Goal: Task Accomplishment & Management: Manage account settings

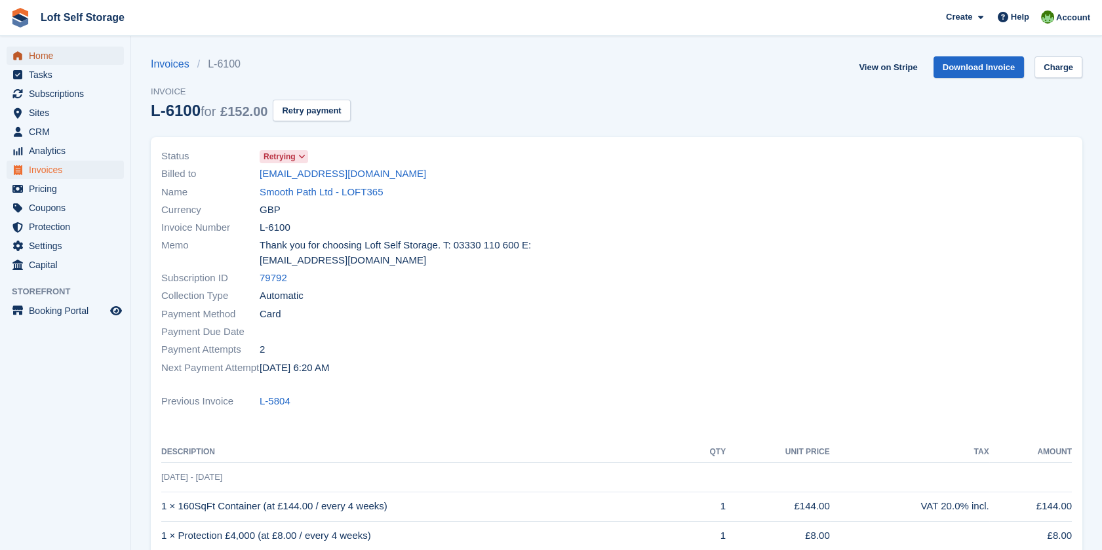
click at [43, 54] on span "Home" at bounding box center [68, 56] width 79 height 18
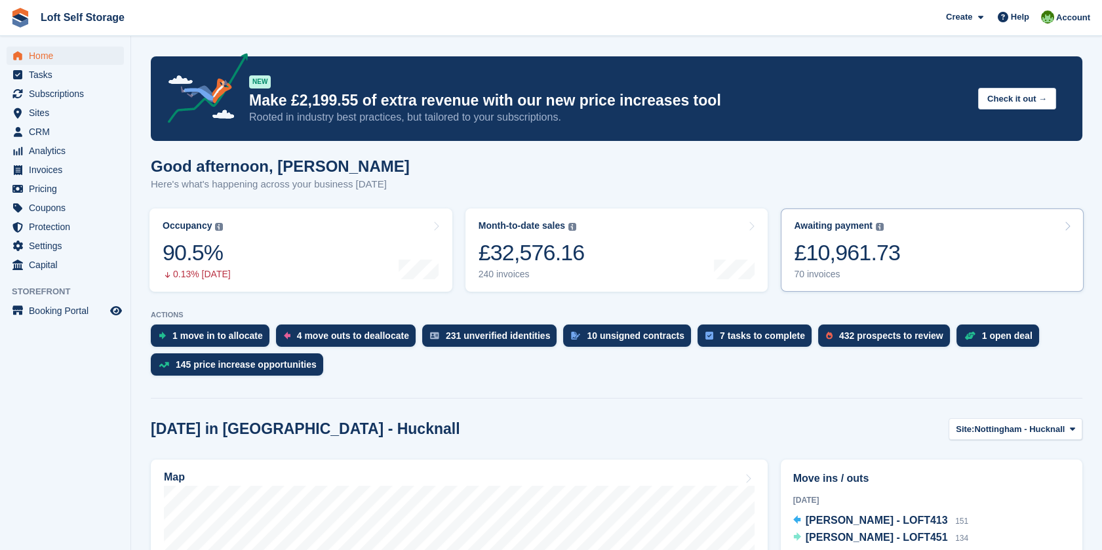
click at [930, 252] on link "Awaiting payment The total outstanding balance on all open invoices. £10,961.73…" at bounding box center [931, 249] width 303 height 83
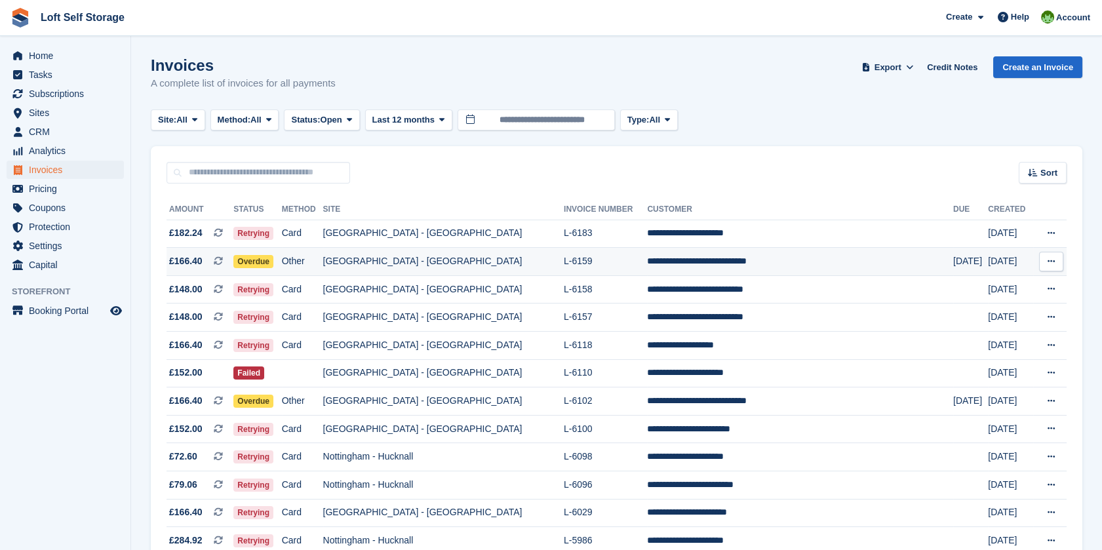
click at [727, 259] on td "**********" at bounding box center [800, 262] width 306 height 28
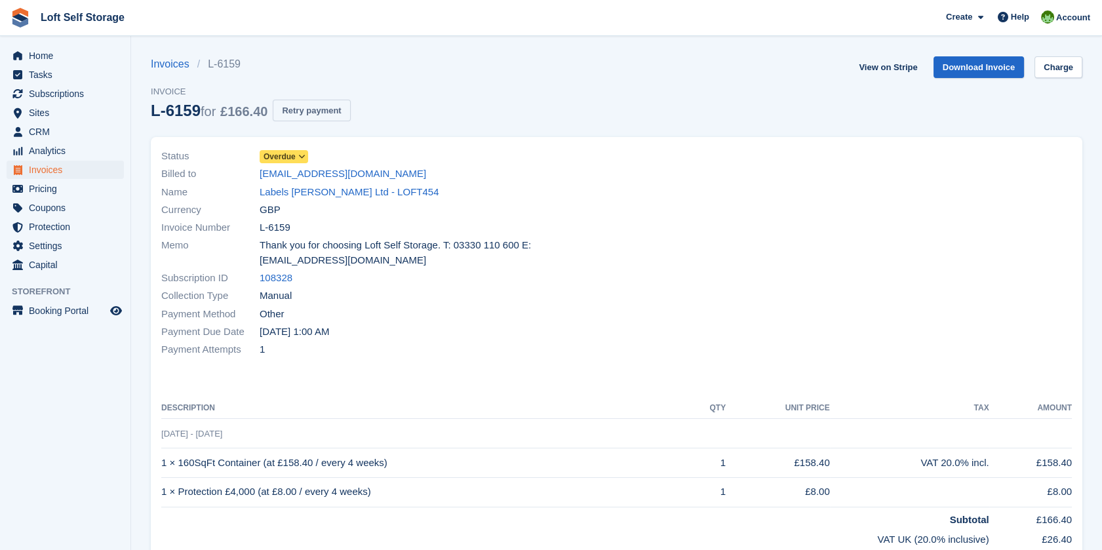
click at [329, 112] on button "Retry payment" at bounding box center [311, 111] width 77 height 22
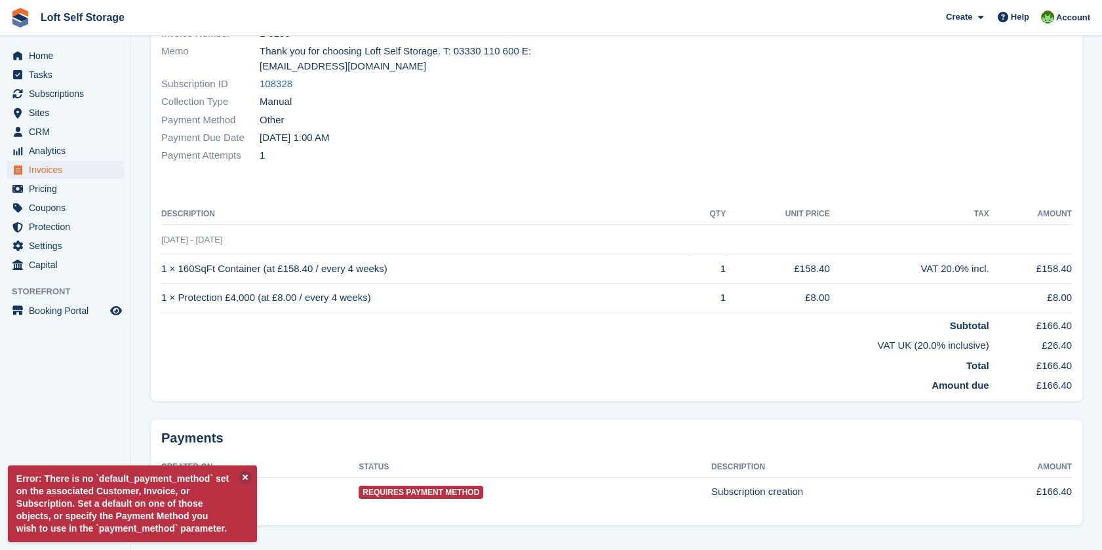
scroll to position [197, 0]
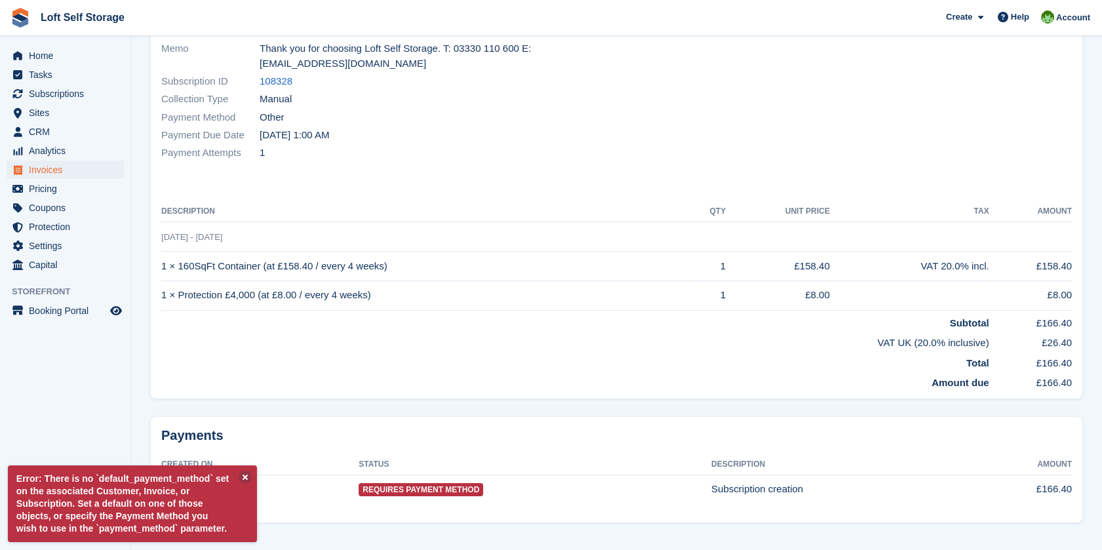
click at [631, 310] on td "Subtotal" at bounding box center [575, 320] width 828 height 20
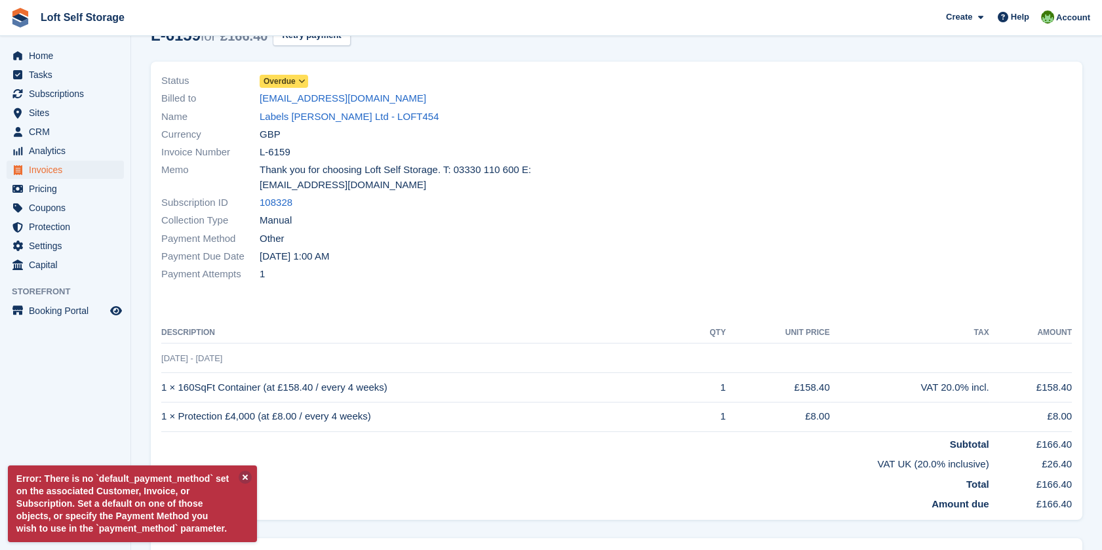
scroll to position [0, 0]
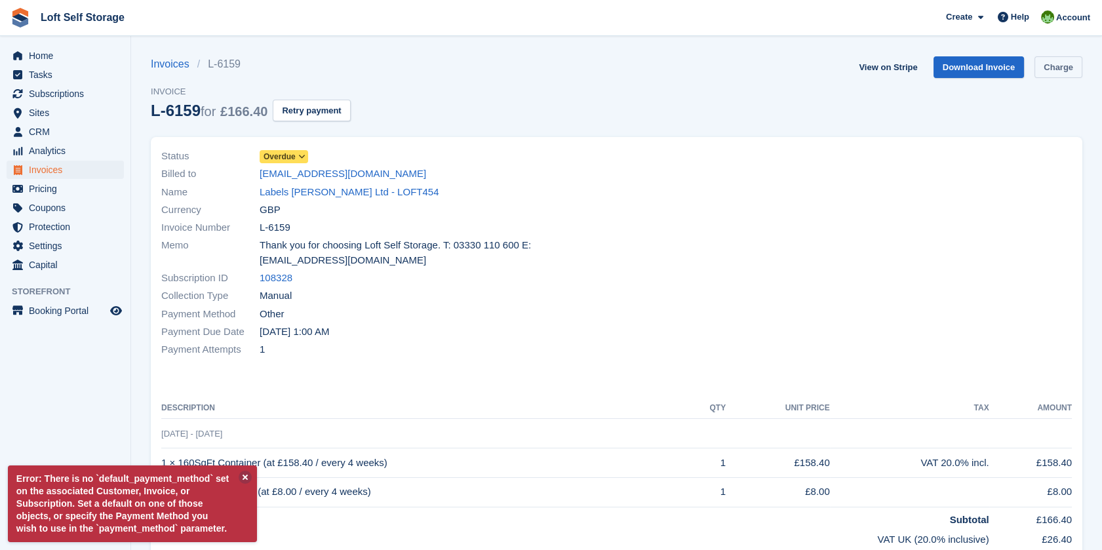
click at [1052, 70] on link "Charge" at bounding box center [1058, 67] width 48 height 22
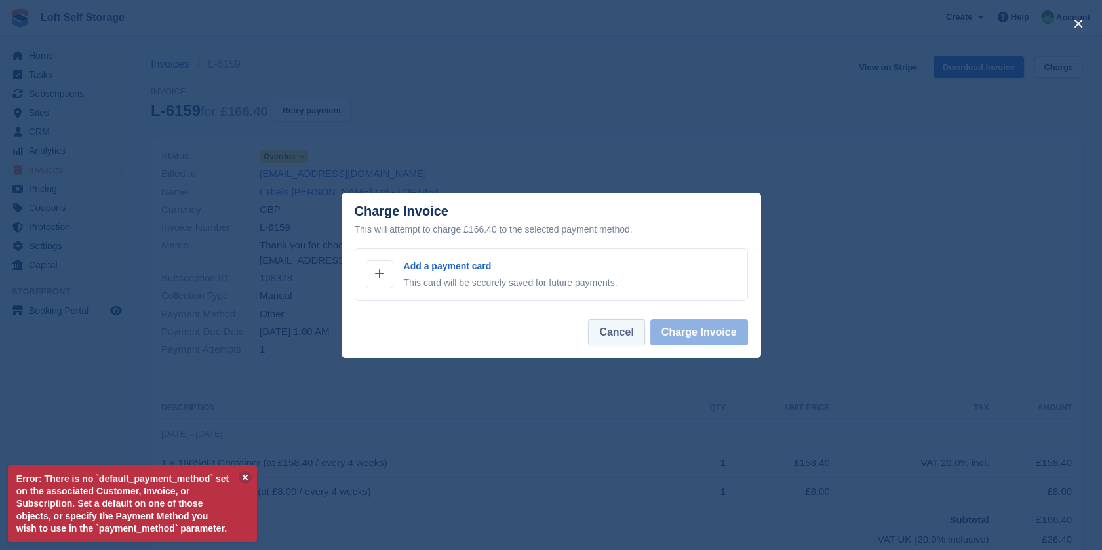
click at [617, 341] on button "Cancel" at bounding box center [616, 332] width 56 height 26
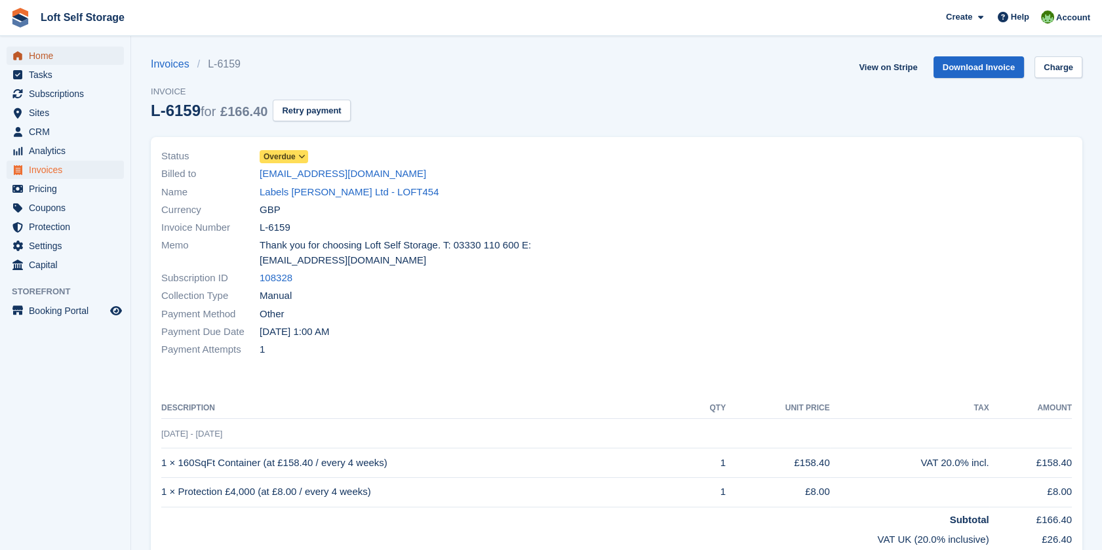
click at [57, 57] on span "Home" at bounding box center [68, 56] width 79 height 18
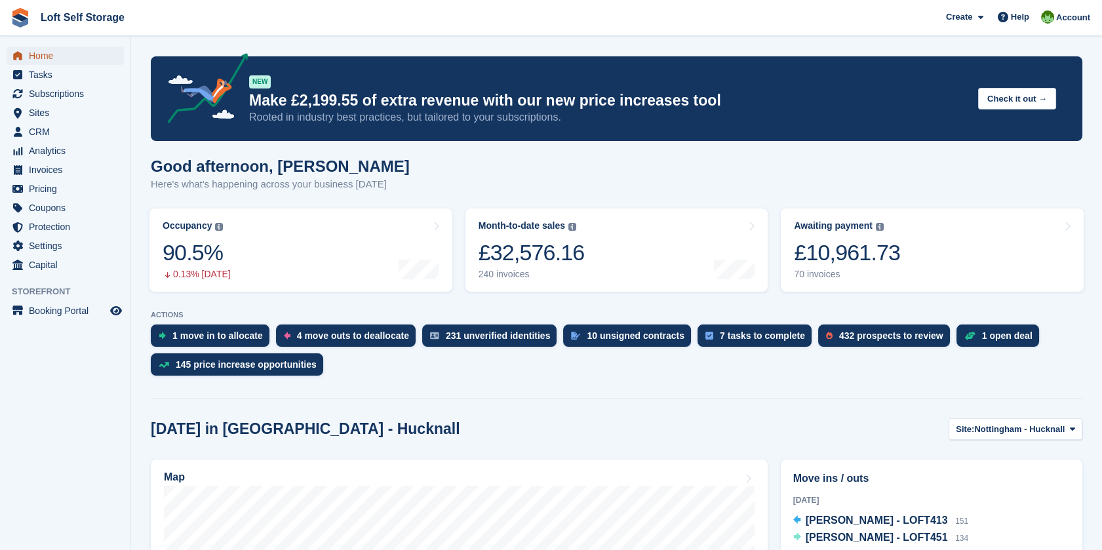
click at [45, 53] on span "Home" at bounding box center [68, 56] width 79 height 18
click at [77, 94] on span "Subscriptions" at bounding box center [68, 94] width 79 height 18
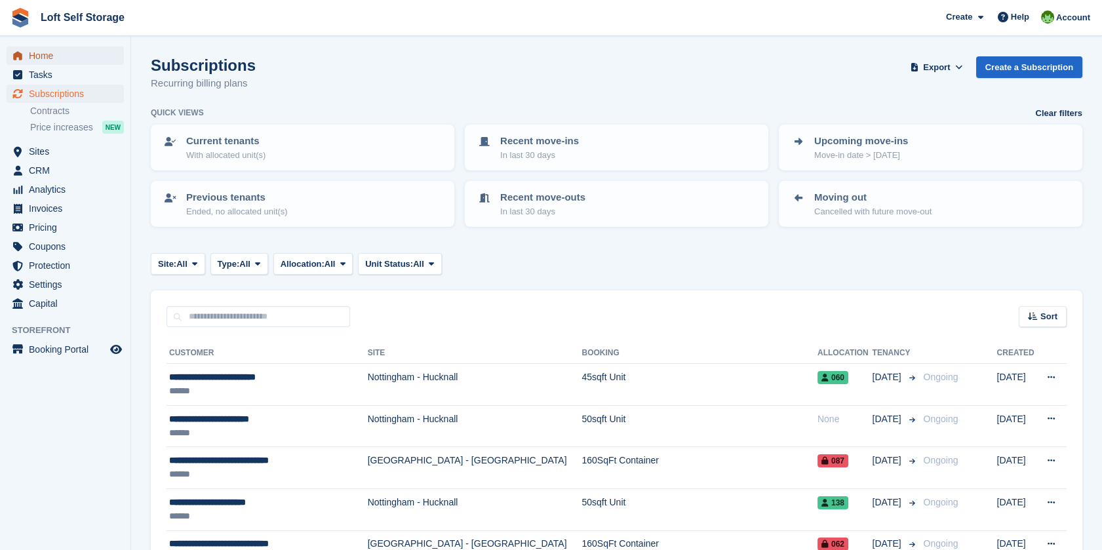
click at [42, 55] on span "Home" at bounding box center [68, 56] width 79 height 18
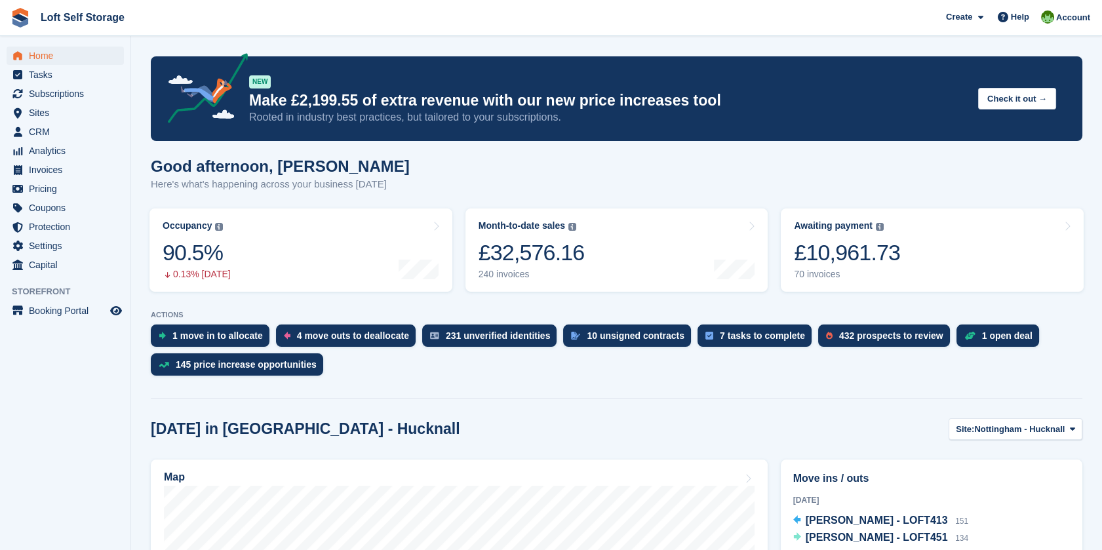
click at [615, 180] on div "Good afternoon, James Here's what's happening across your business today" at bounding box center [616, 182] width 931 height 50
click at [48, 48] on span "Home" at bounding box center [68, 56] width 79 height 18
click at [92, 473] on aside "Home Tasks Subscriptions Subscriptions Subscriptions Contracts Price increases …" at bounding box center [65, 278] width 130 height 484
click at [52, 97] on span "Subscriptions" at bounding box center [68, 94] width 79 height 18
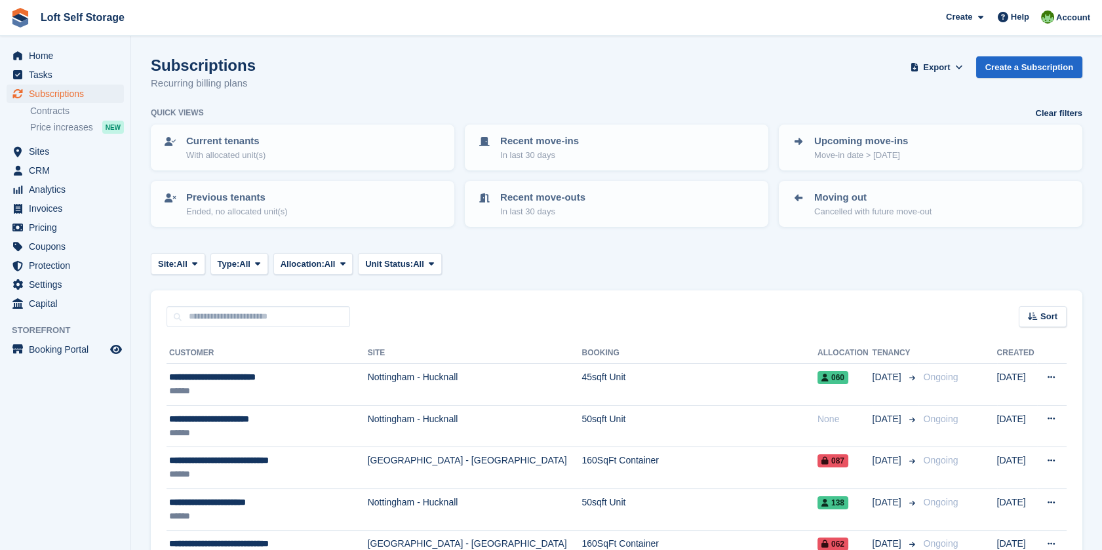
click at [33, 151] on span "Sites" at bounding box center [68, 151] width 79 height 18
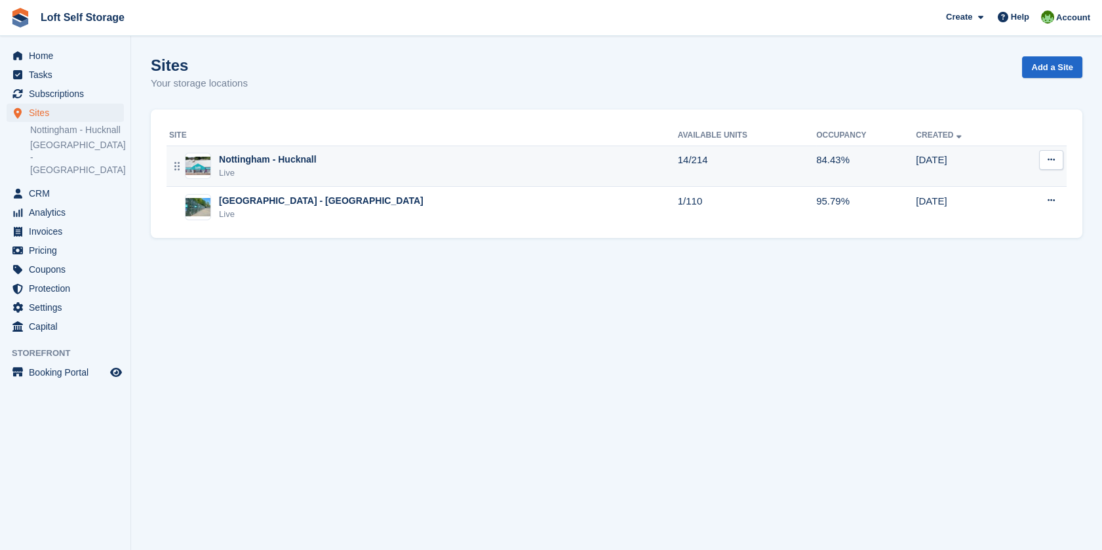
click at [263, 157] on div "Nottingham - Hucknall" at bounding box center [268, 160] width 98 height 14
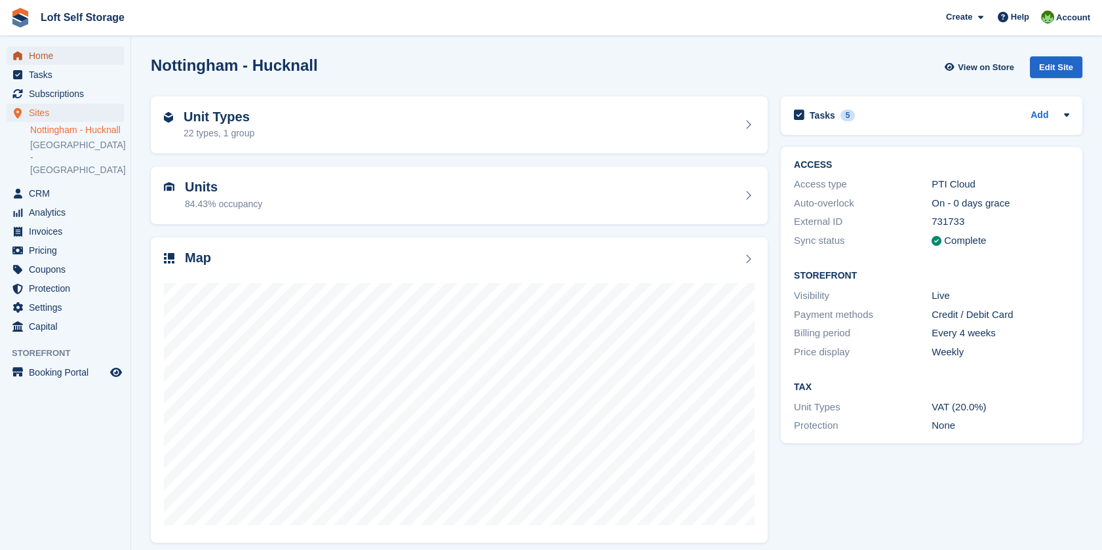
click at [52, 56] on span "Home" at bounding box center [68, 56] width 79 height 18
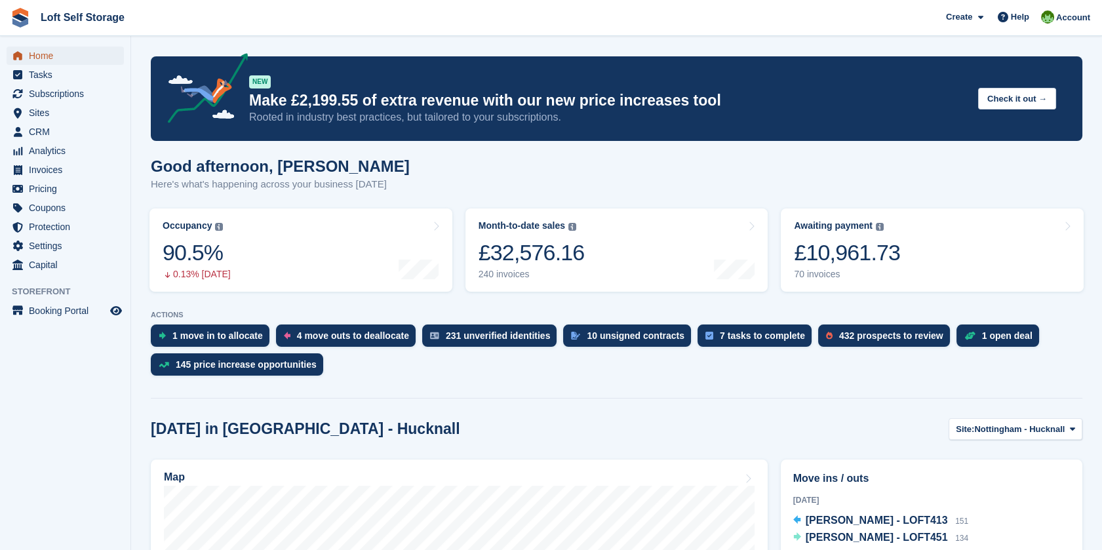
click at [58, 52] on span "Home" at bounding box center [68, 56] width 79 height 18
click at [38, 57] on span "Home" at bounding box center [68, 56] width 79 height 18
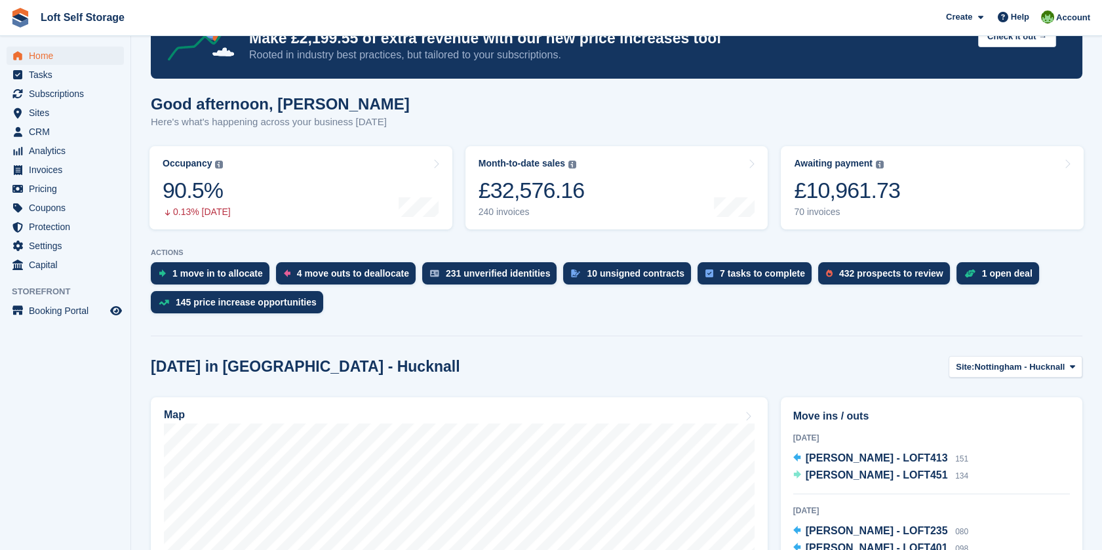
scroll to position [436, 0]
